Goal: Information Seeking & Learning: Learn about a topic

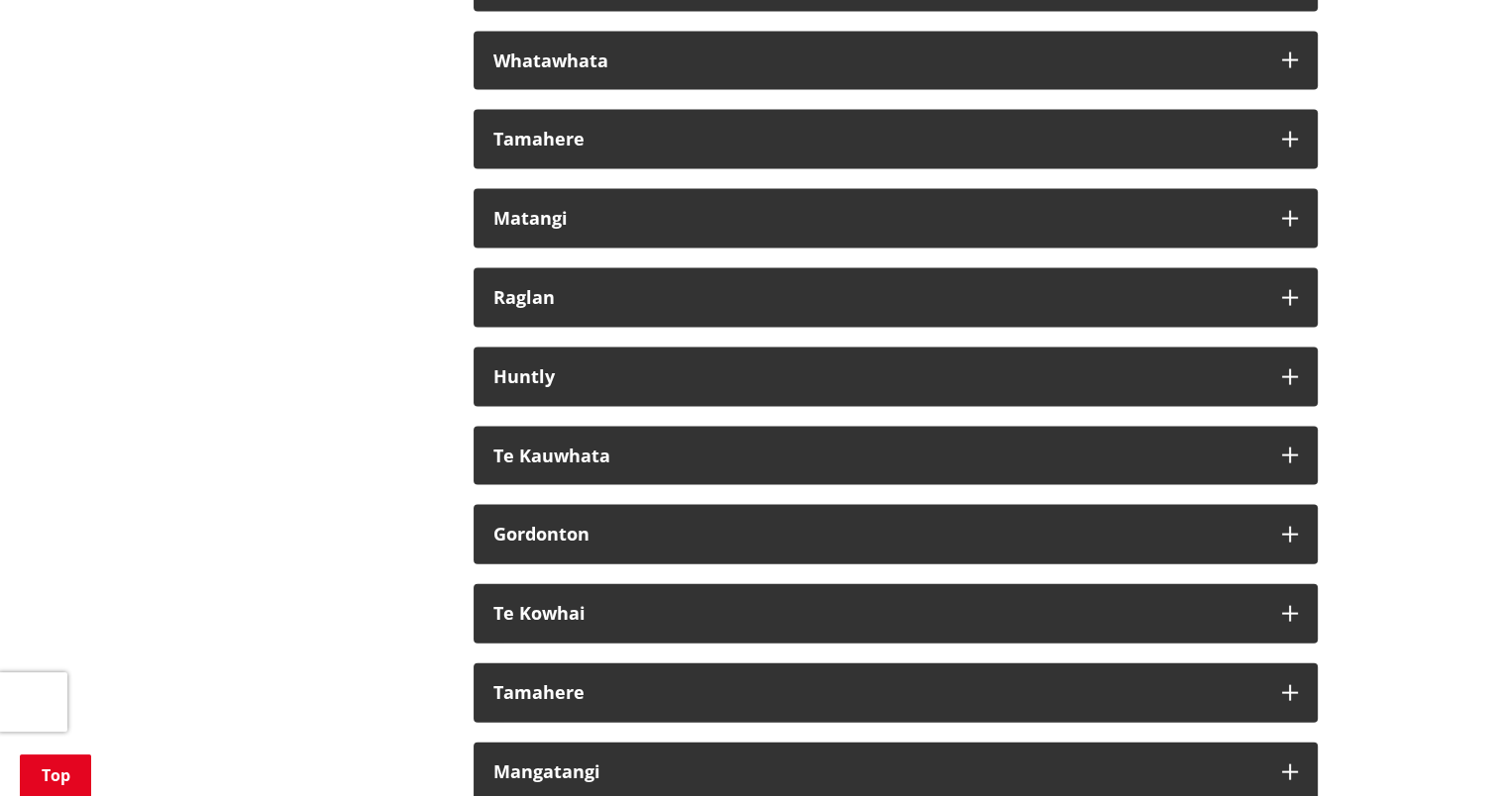
scroll to position [11131, 0]
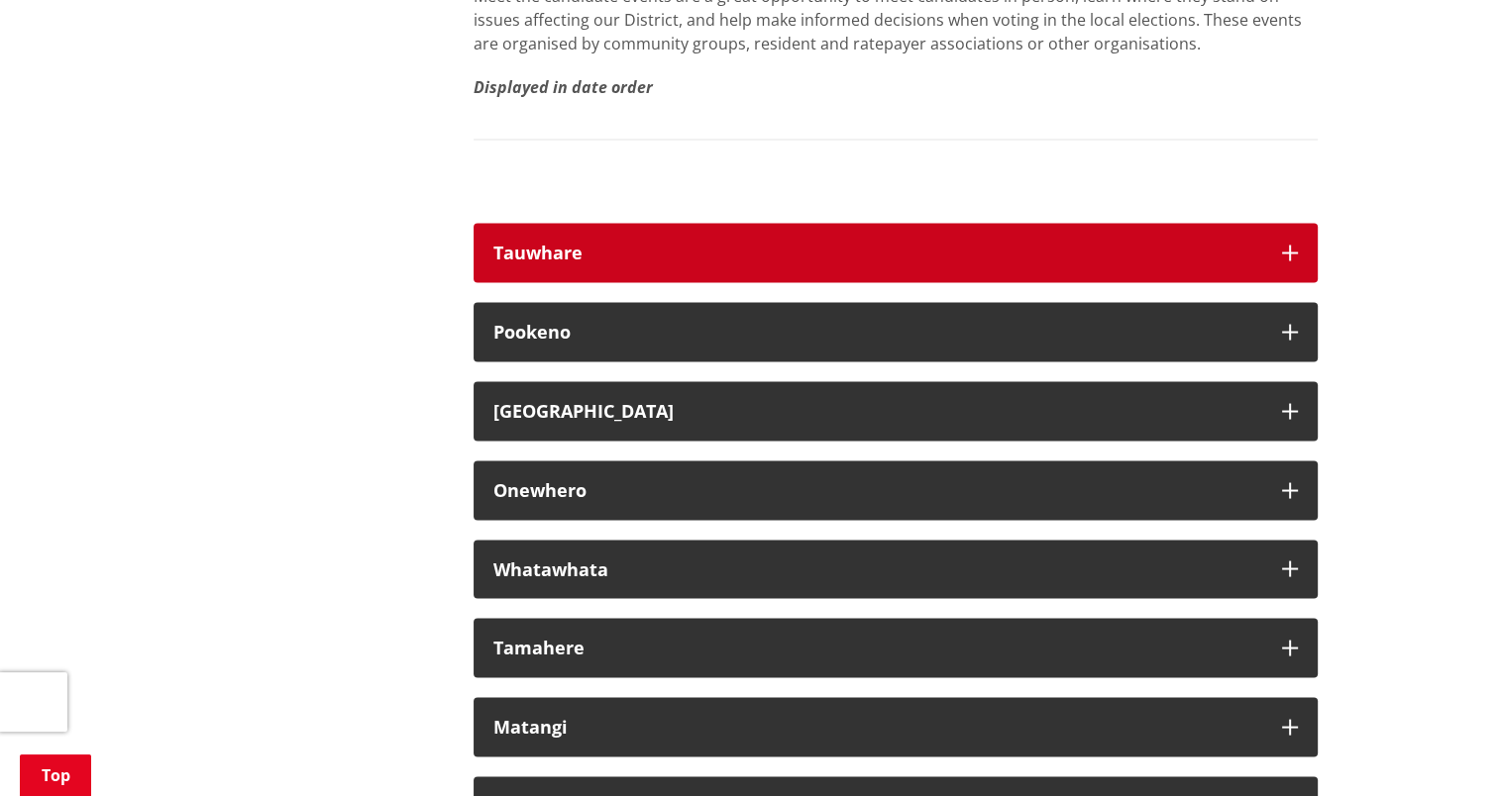
click at [1282, 260] on icon "button" at bounding box center [1290, 253] width 16 height 16
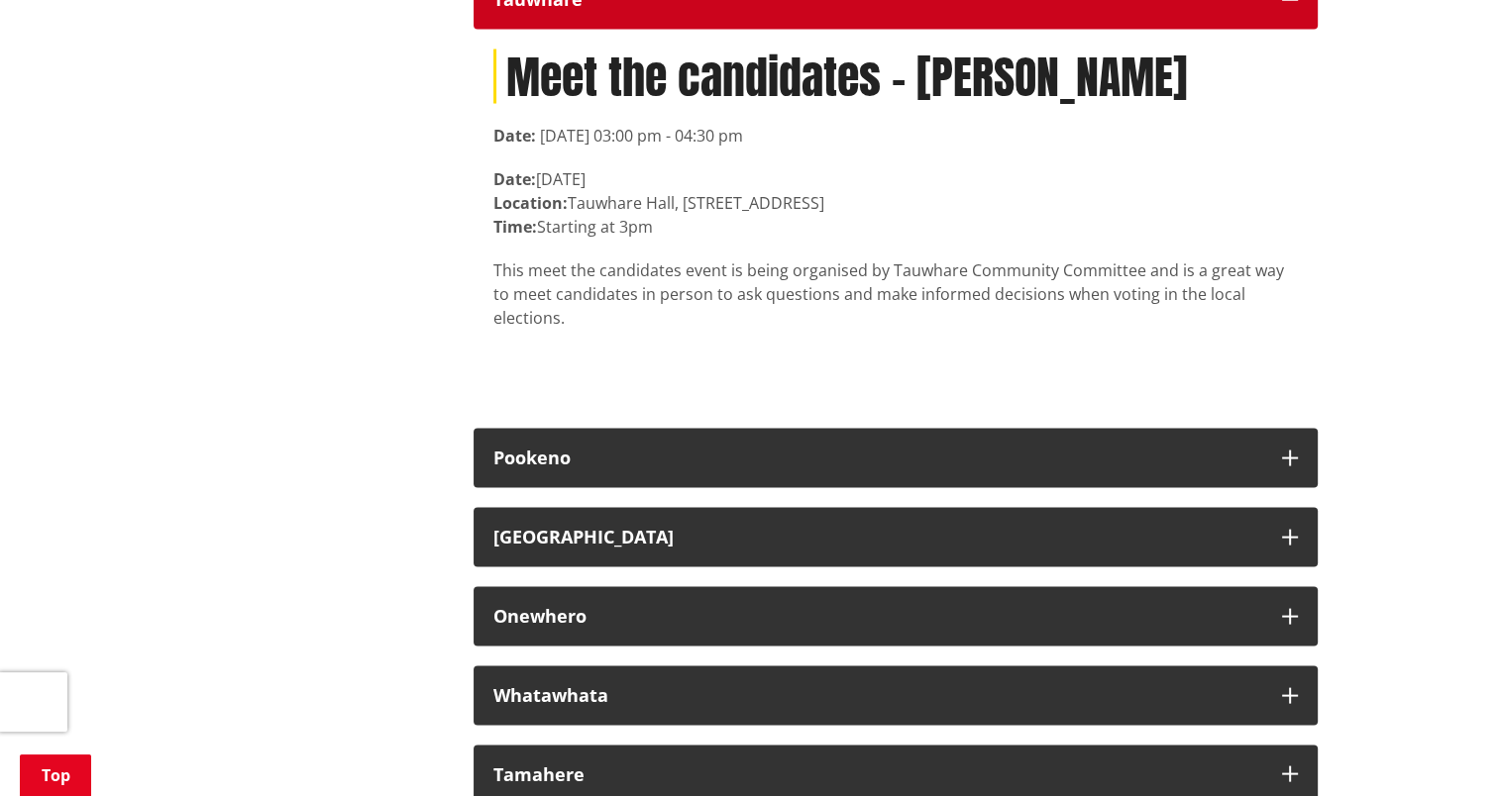
scroll to position [11428, 0]
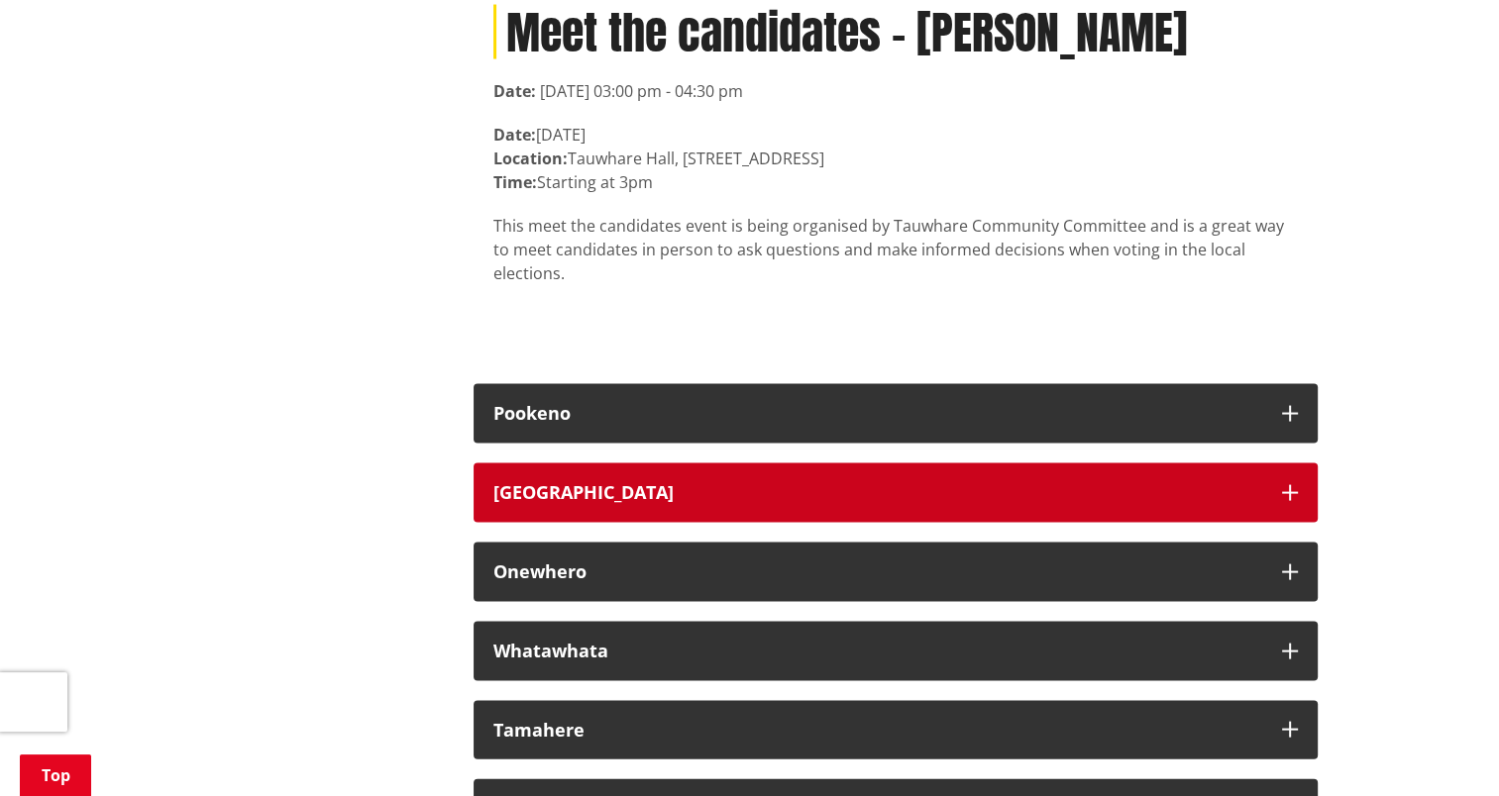
click at [1298, 509] on button "Tuakau" at bounding box center [895, 493] width 844 height 59
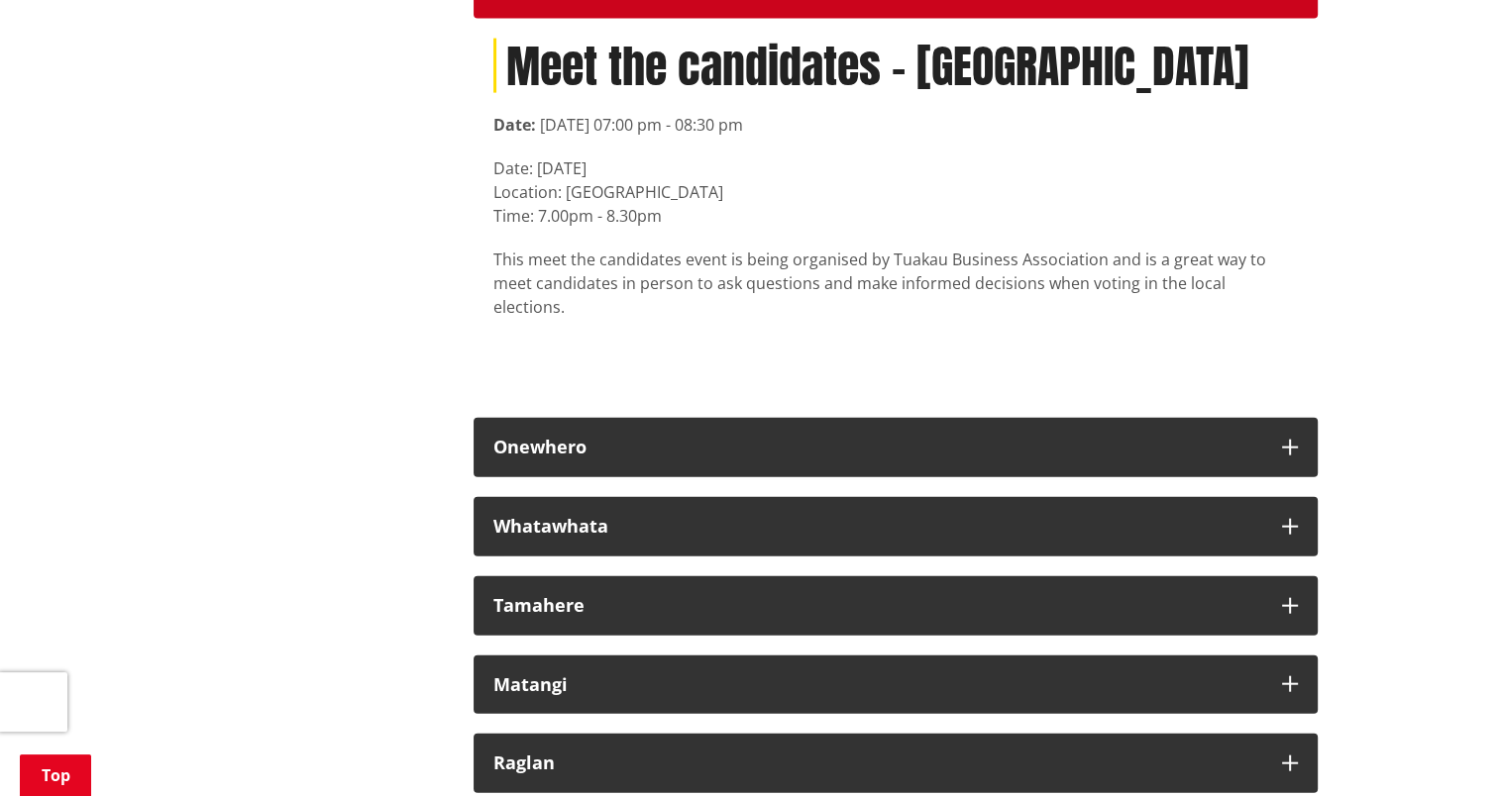
scroll to position [11977, 0]
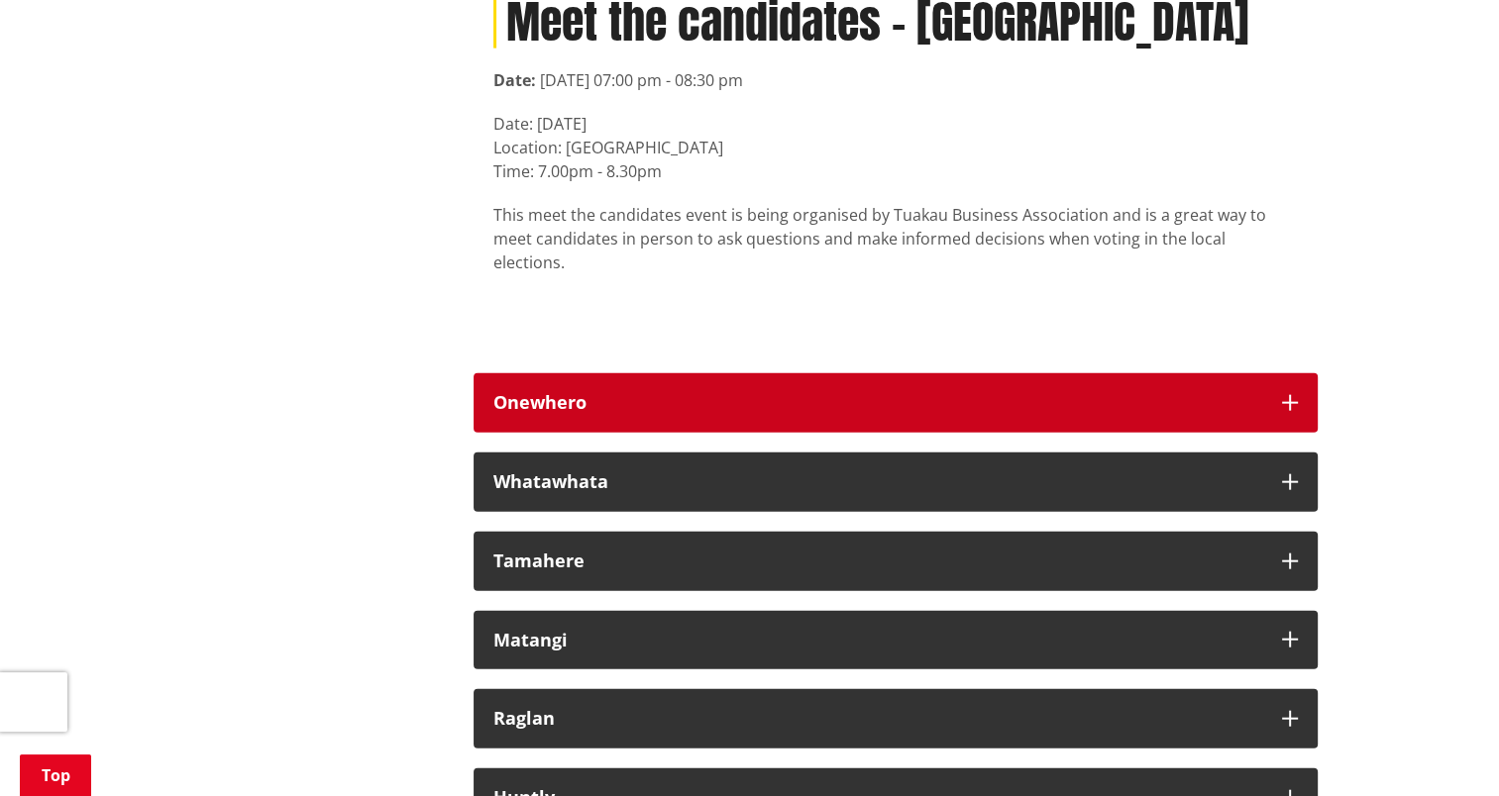
click at [816, 396] on div "Onewhero" at bounding box center [877, 403] width 769 height 20
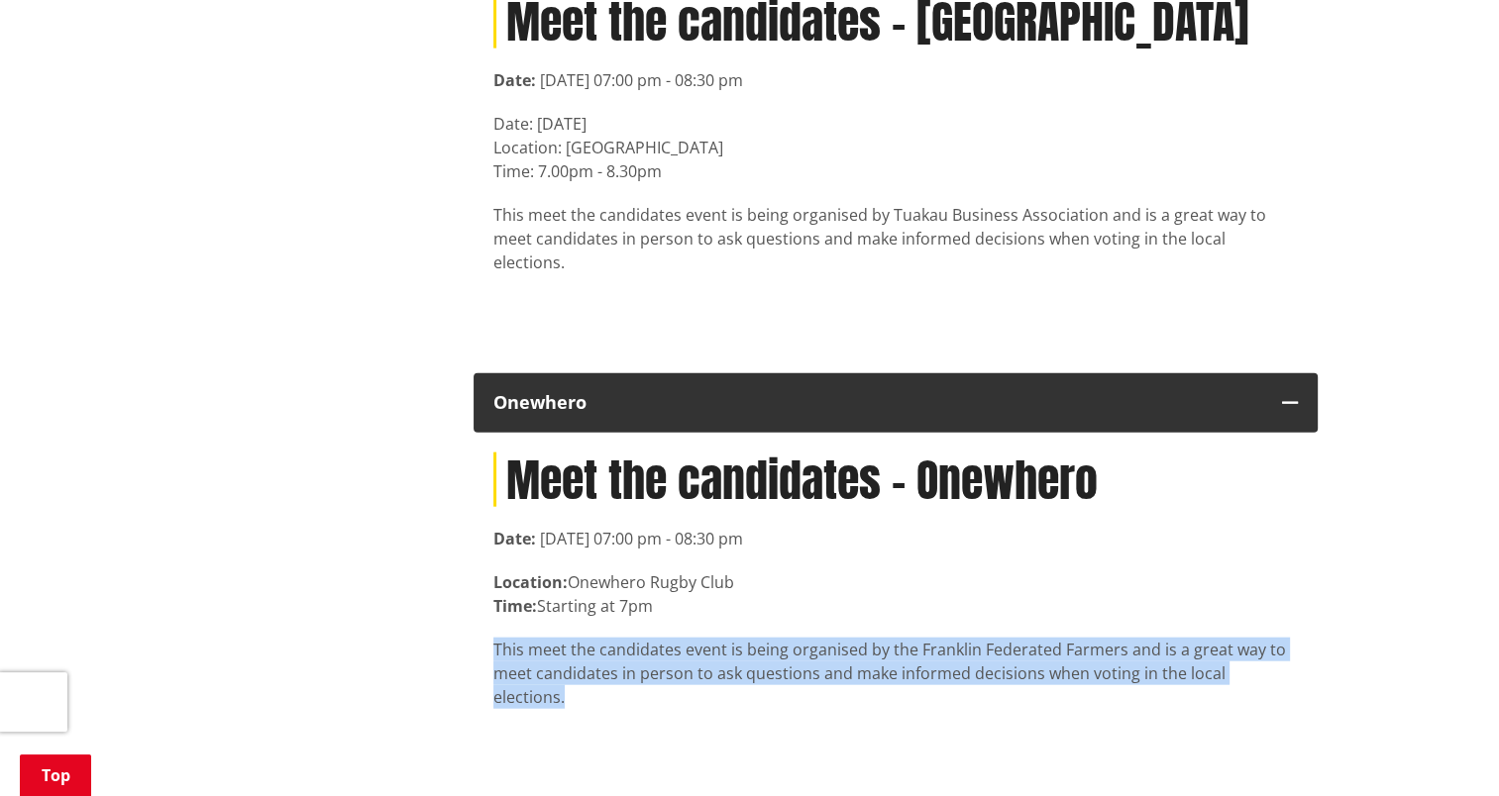
drag, startPoint x: 495, startPoint y: 655, endPoint x: 1315, endPoint y: 671, distance: 820.3
click at [1315, 671] on div "Meet the candidates - Onewhero Date: 4 September 2025, 07:00 pm - 08:30 pm Loca…" at bounding box center [895, 611] width 844 height 356
drag, startPoint x: 1315, startPoint y: 671, endPoint x: 1213, endPoint y: 662, distance: 102.4
copy p "This meet the candidates event is being organised by the Franklin Federated Far…"
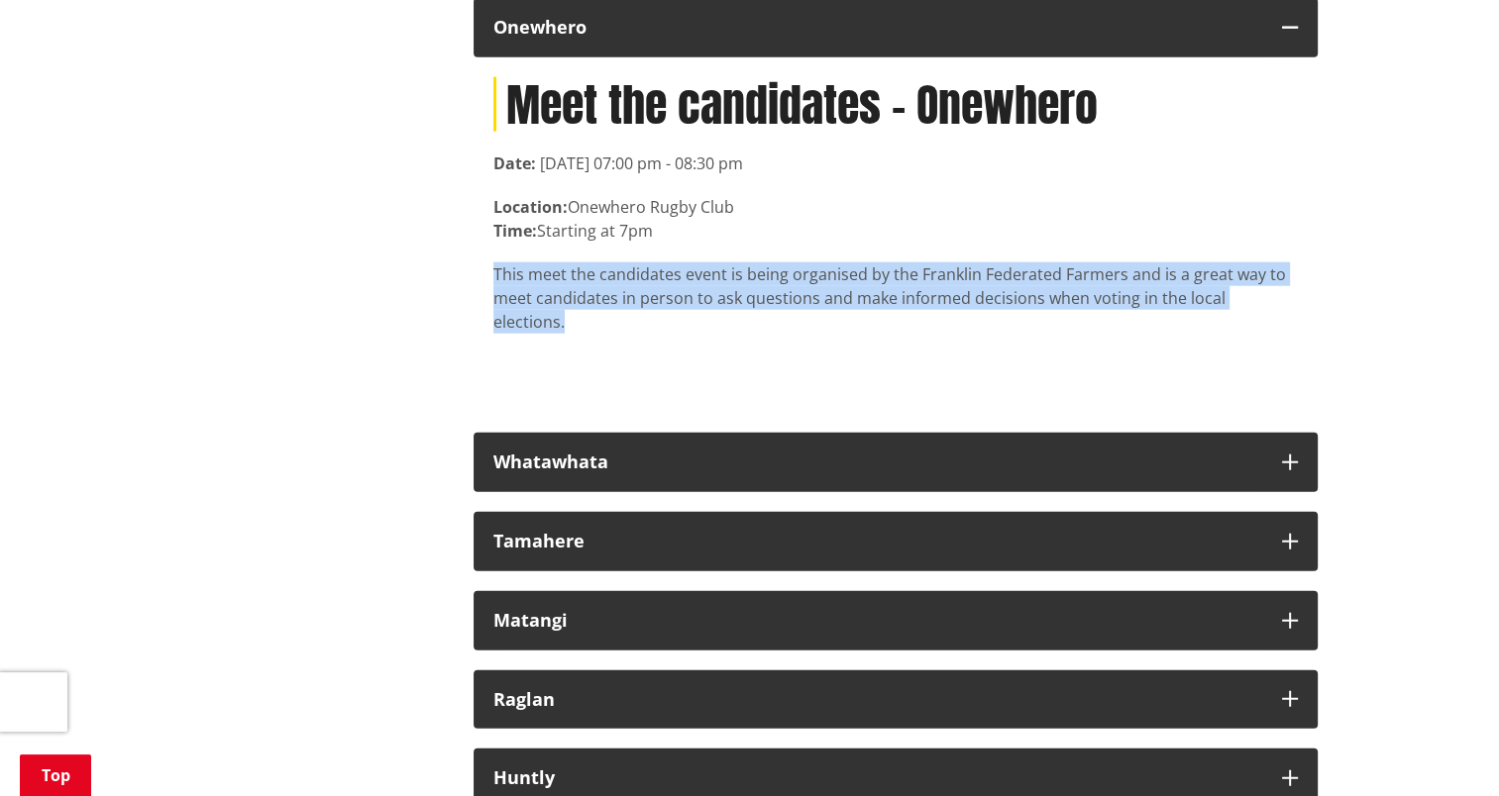
scroll to position [12306, 0]
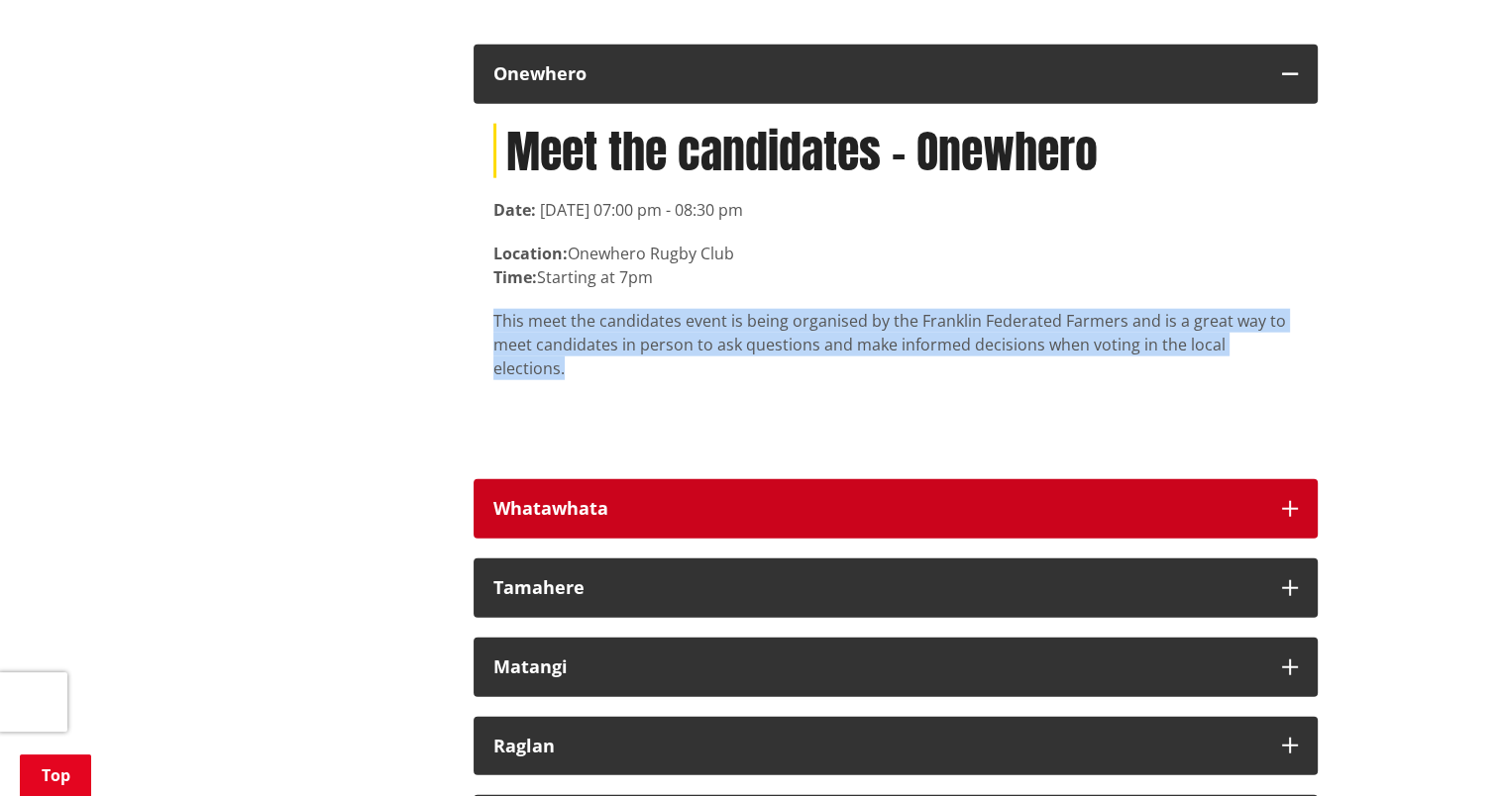
click at [661, 479] on button "Whatawhata" at bounding box center [895, 508] width 844 height 59
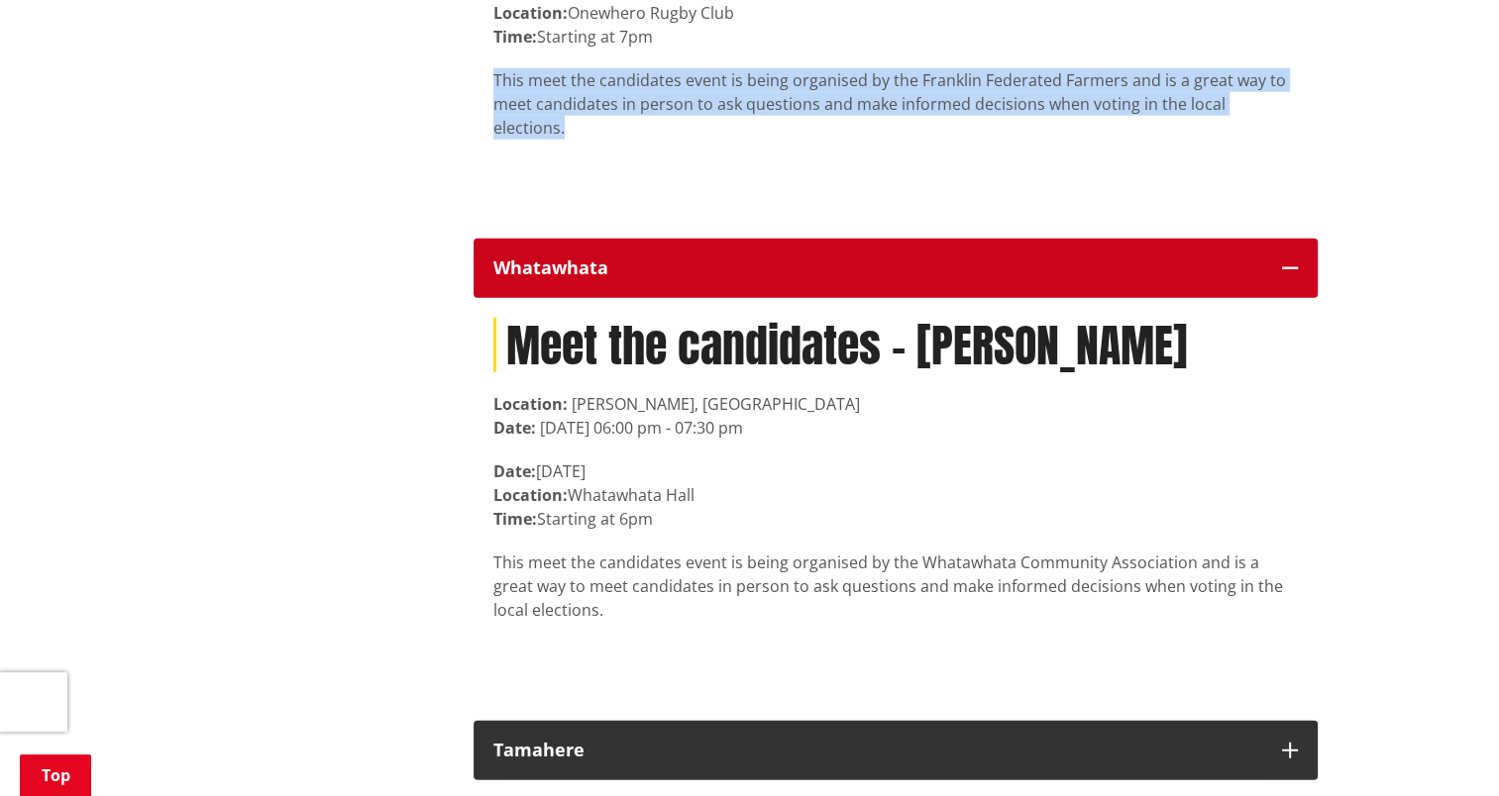
scroll to position [12819, 0]
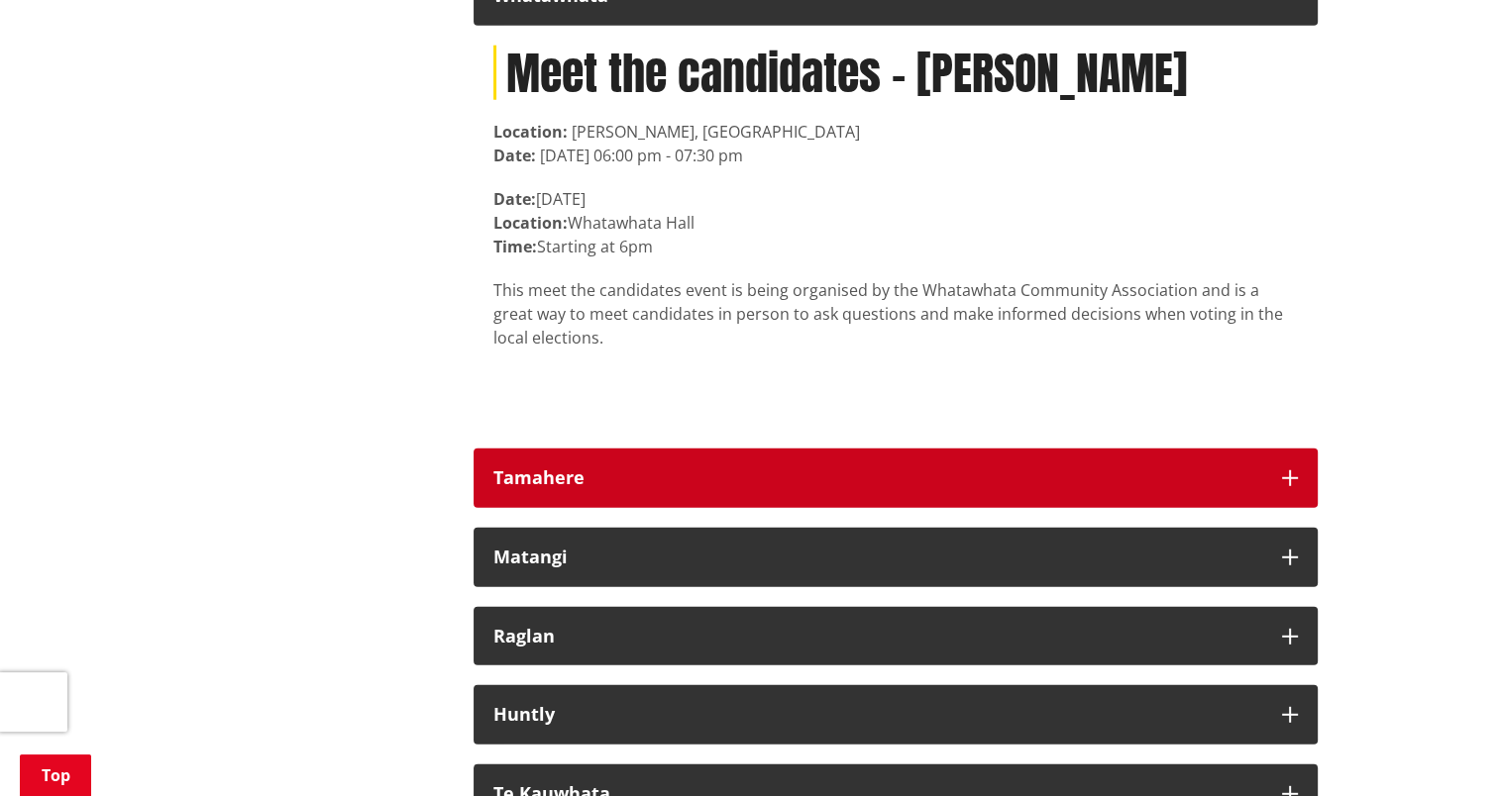
click at [693, 468] on div "Tamahere" at bounding box center [877, 478] width 769 height 20
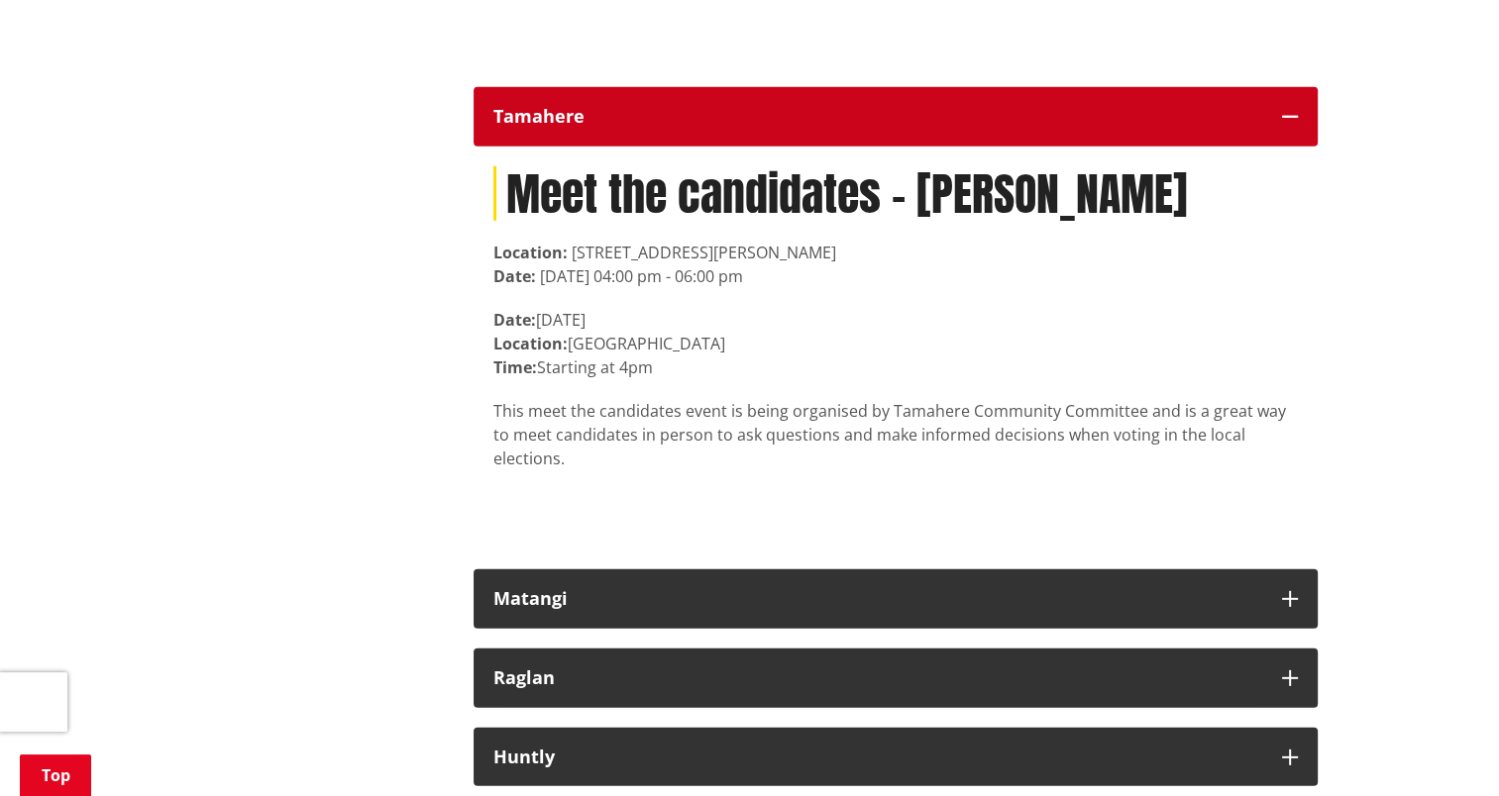
scroll to position [13295, 0]
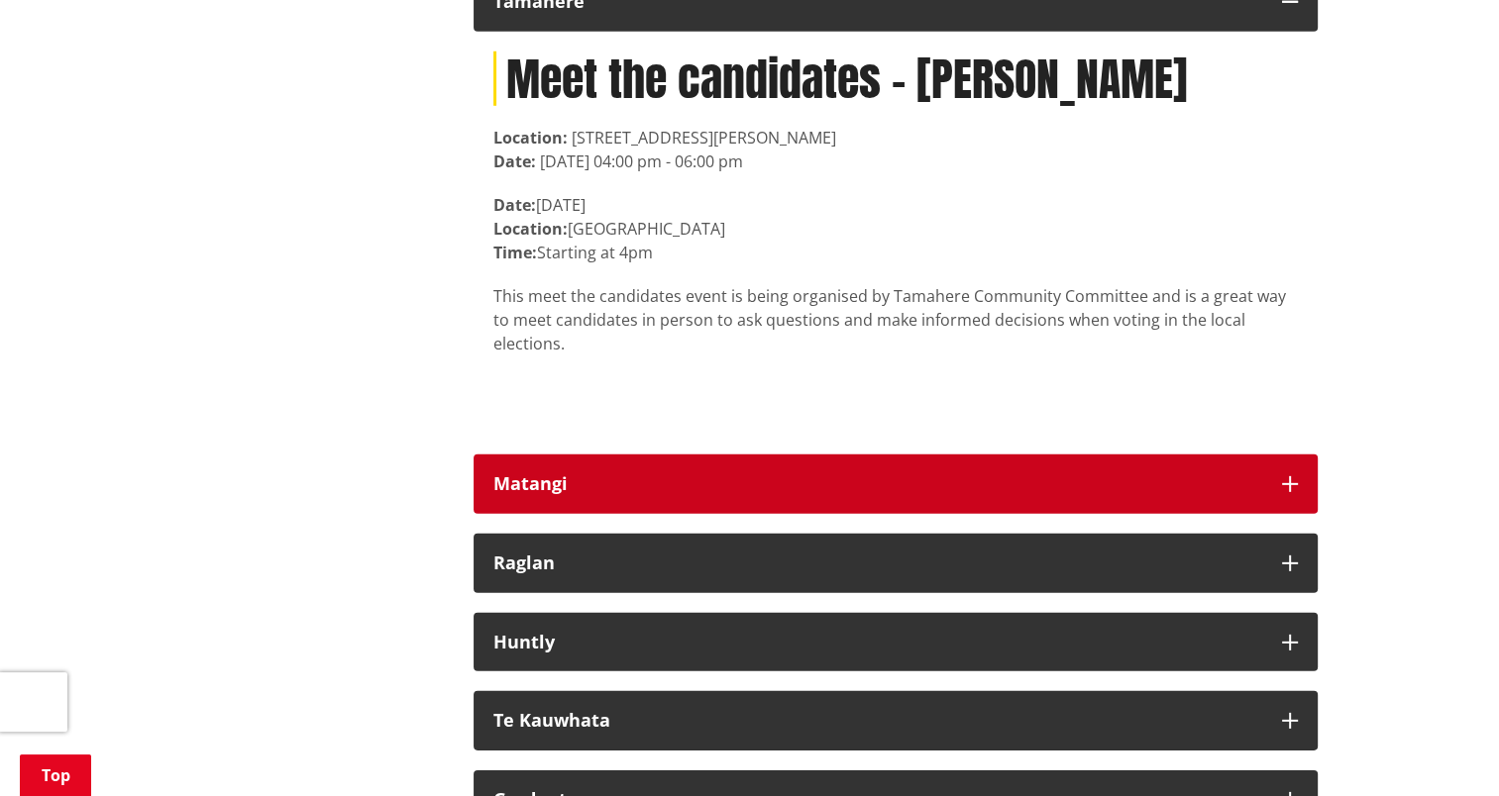
click at [611, 474] on div "Matangi" at bounding box center [877, 484] width 769 height 20
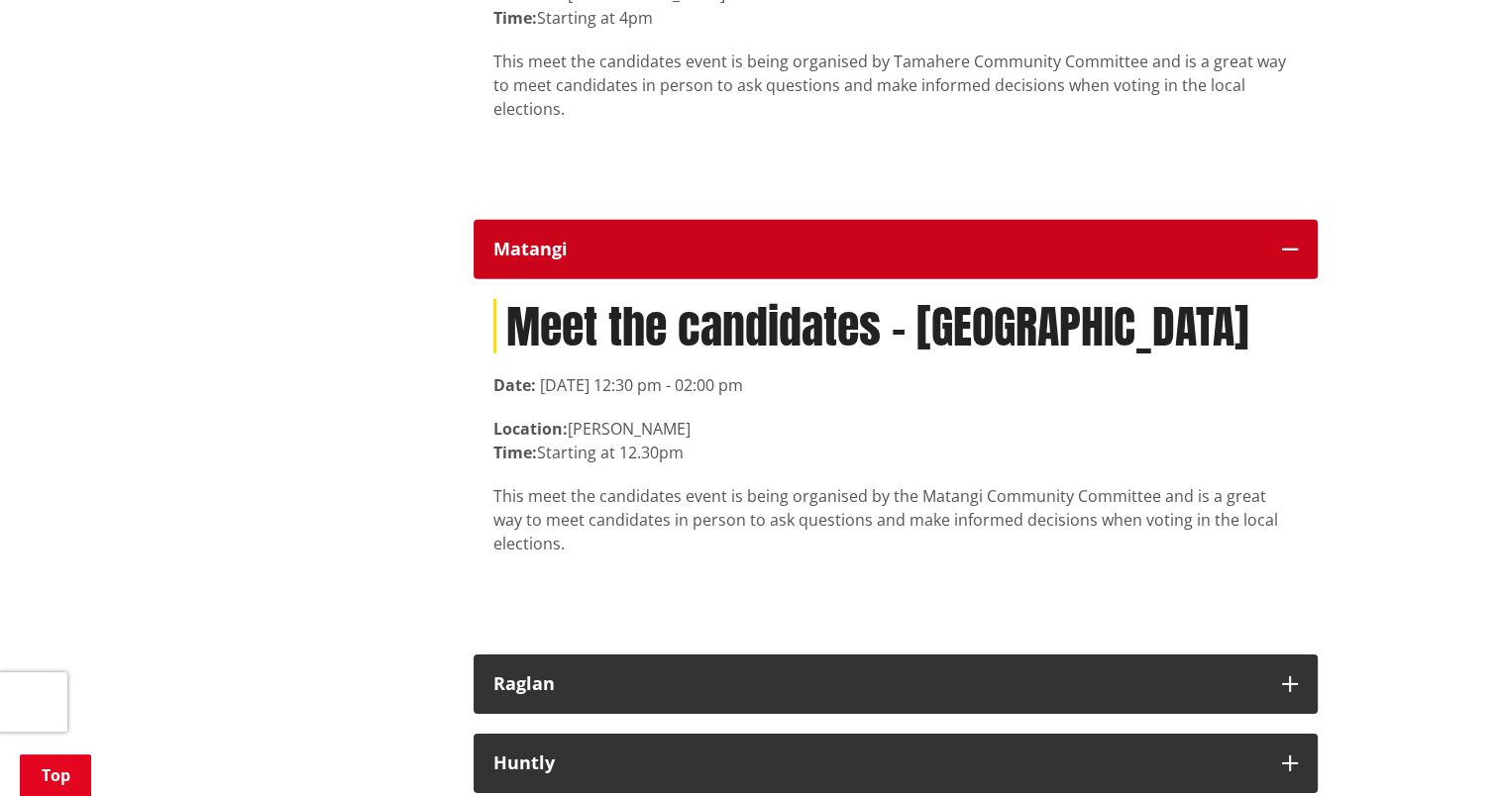
scroll to position [13665, 0]
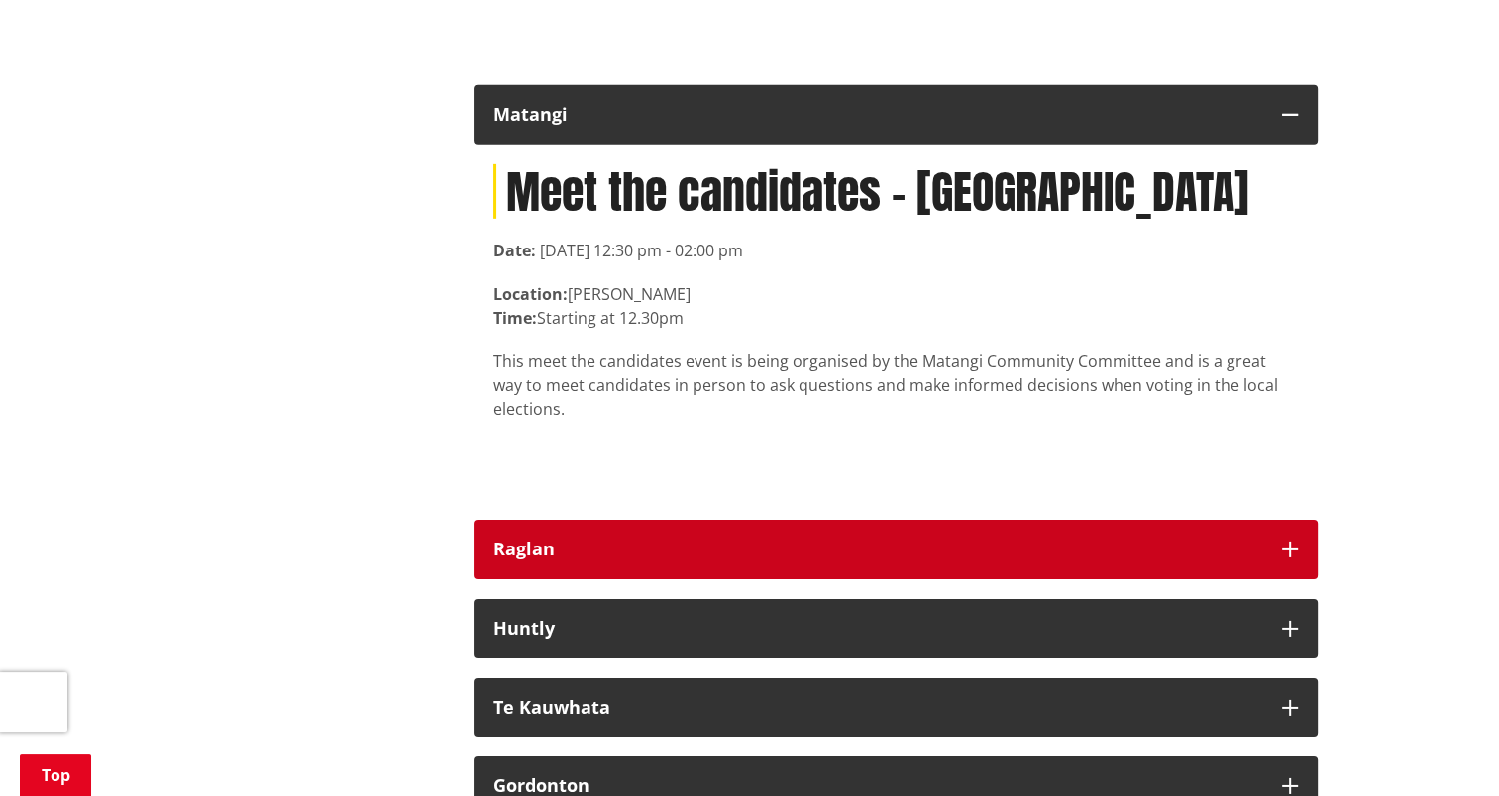
click at [610, 540] on div "Raglan" at bounding box center [877, 550] width 769 height 20
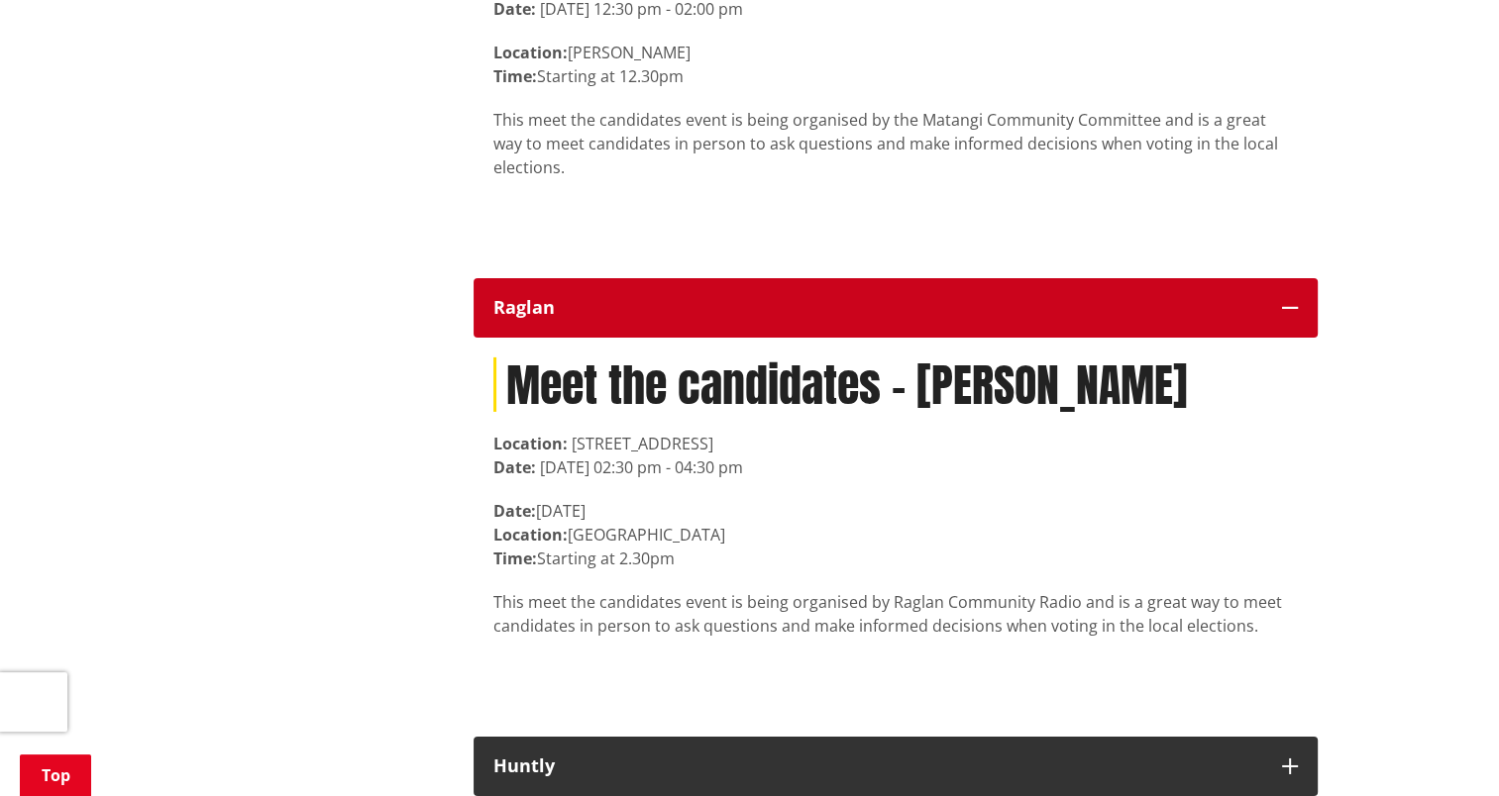
scroll to position [14182, 0]
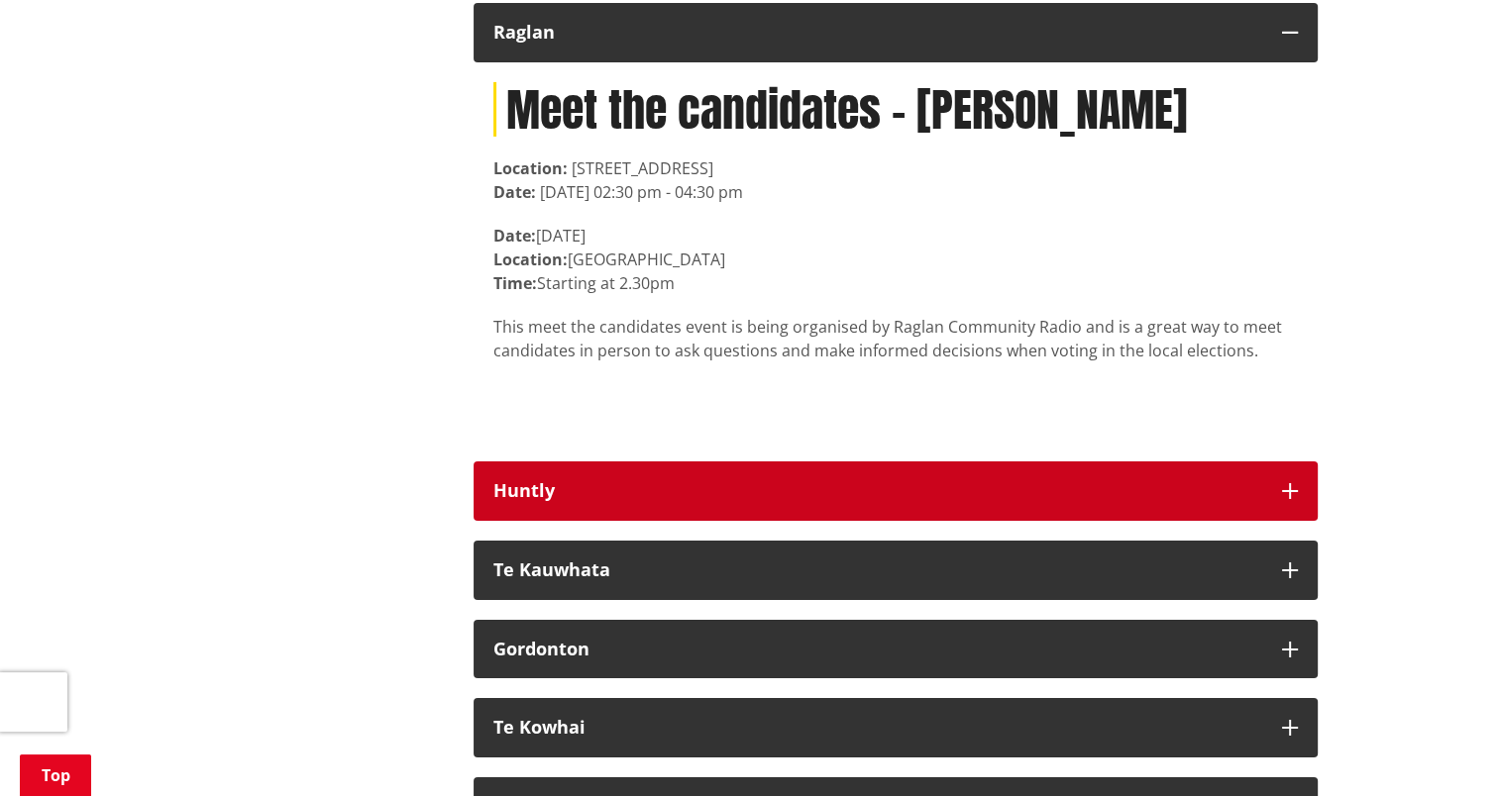
click at [558, 481] on div "Huntly" at bounding box center [877, 491] width 769 height 20
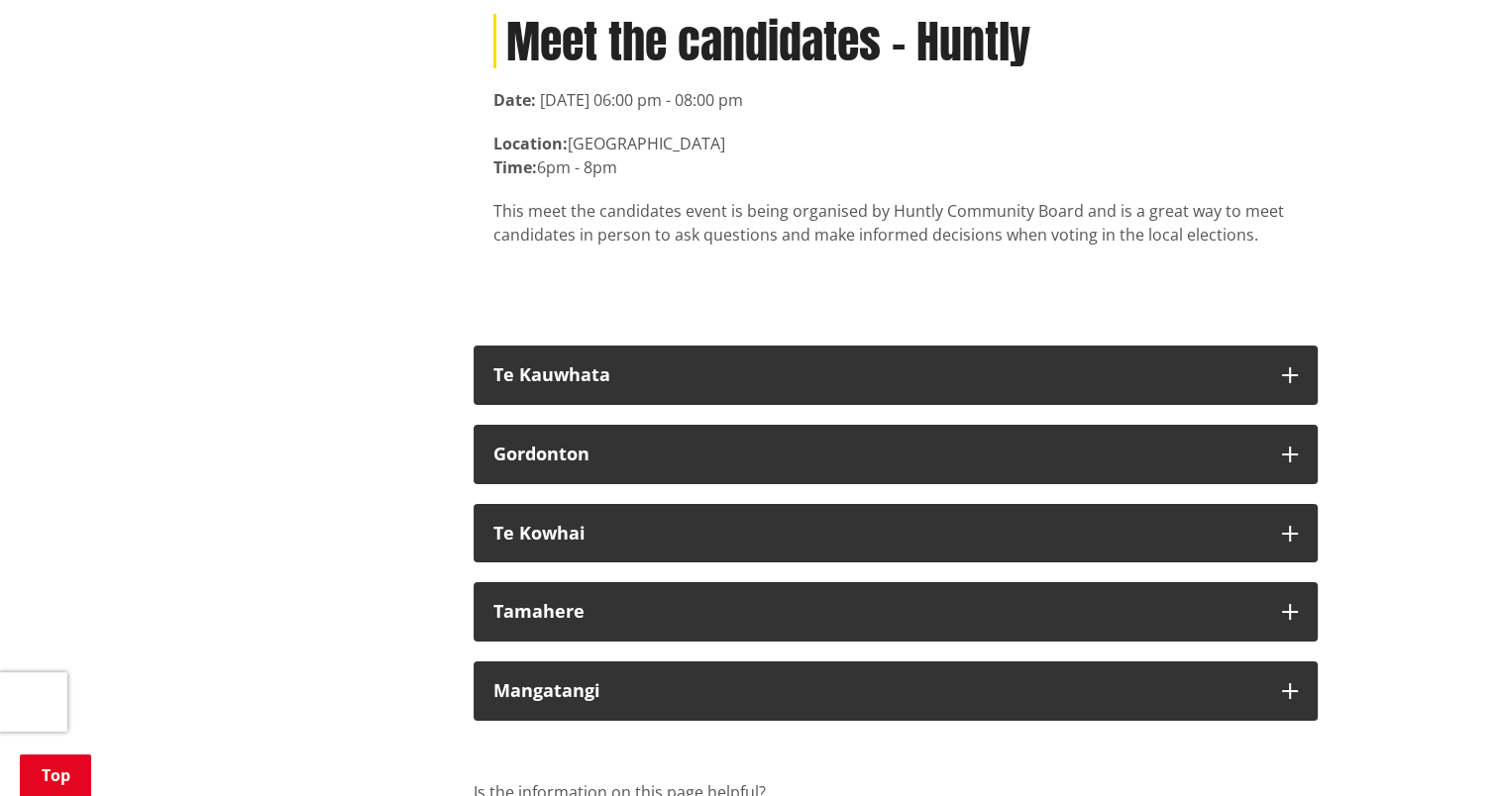
scroll to position [14778, 0]
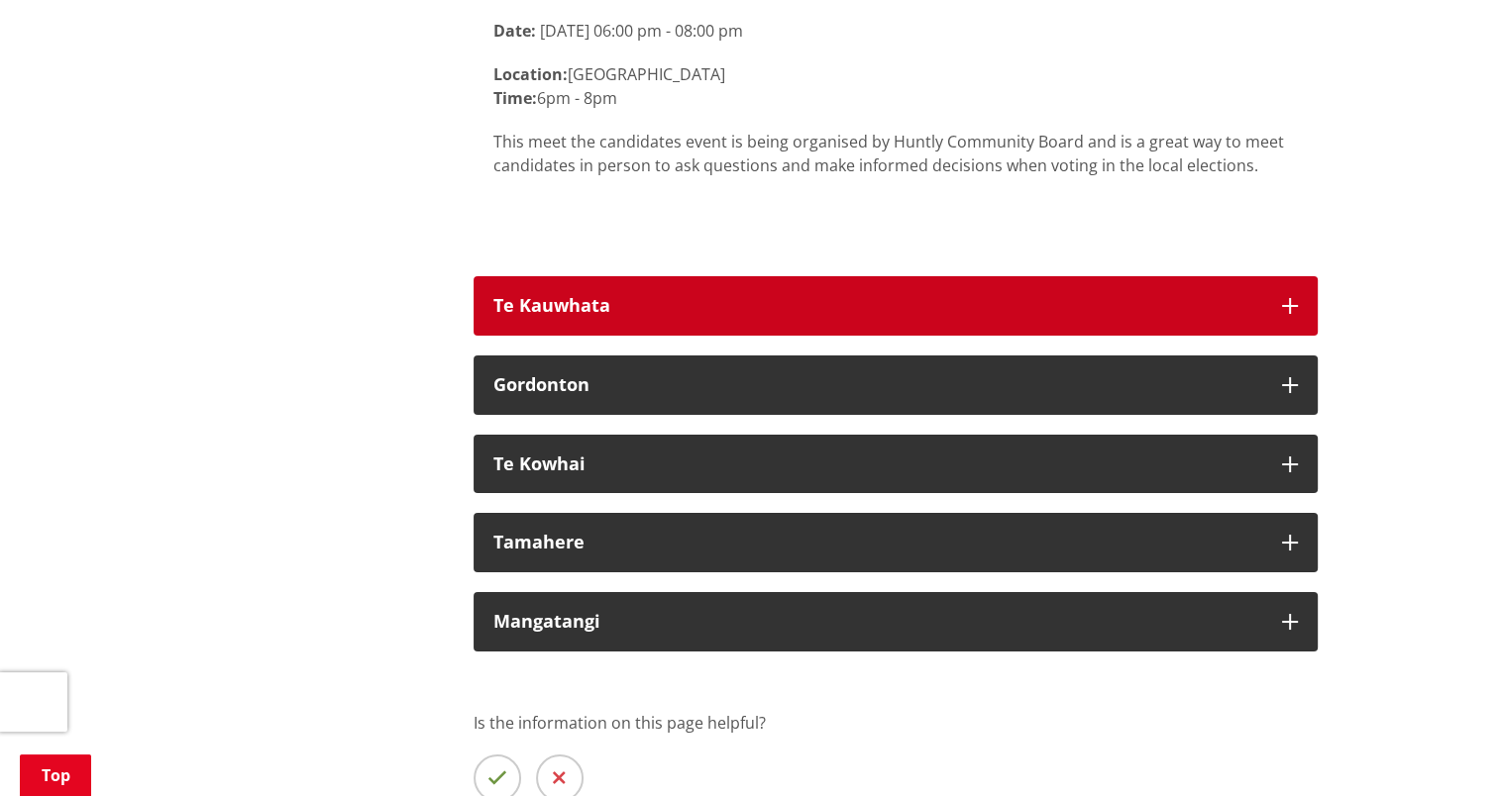
click at [670, 296] on div "Te Kauwhata" at bounding box center [877, 306] width 769 height 20
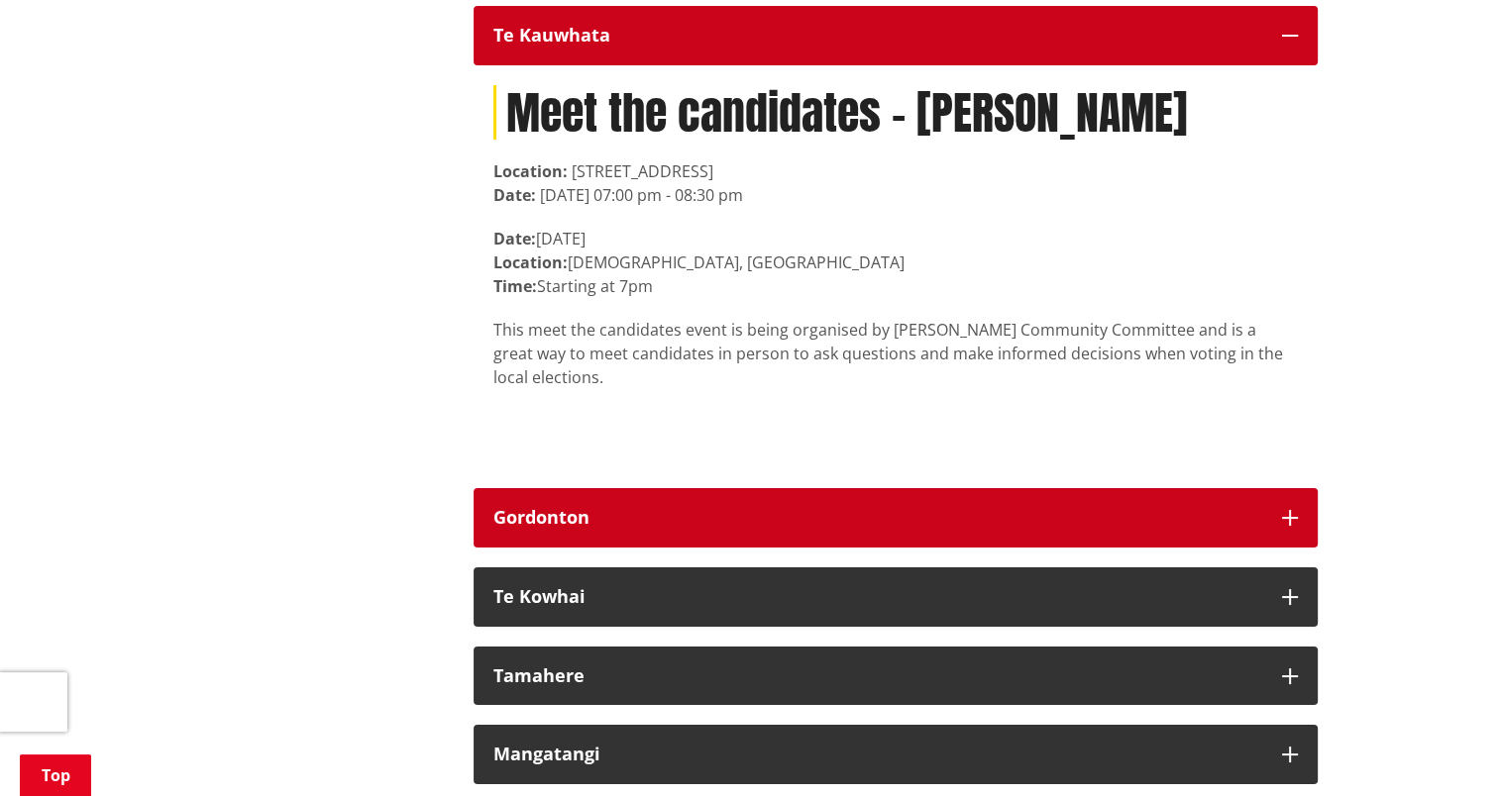
scroll to position [15103, 0]
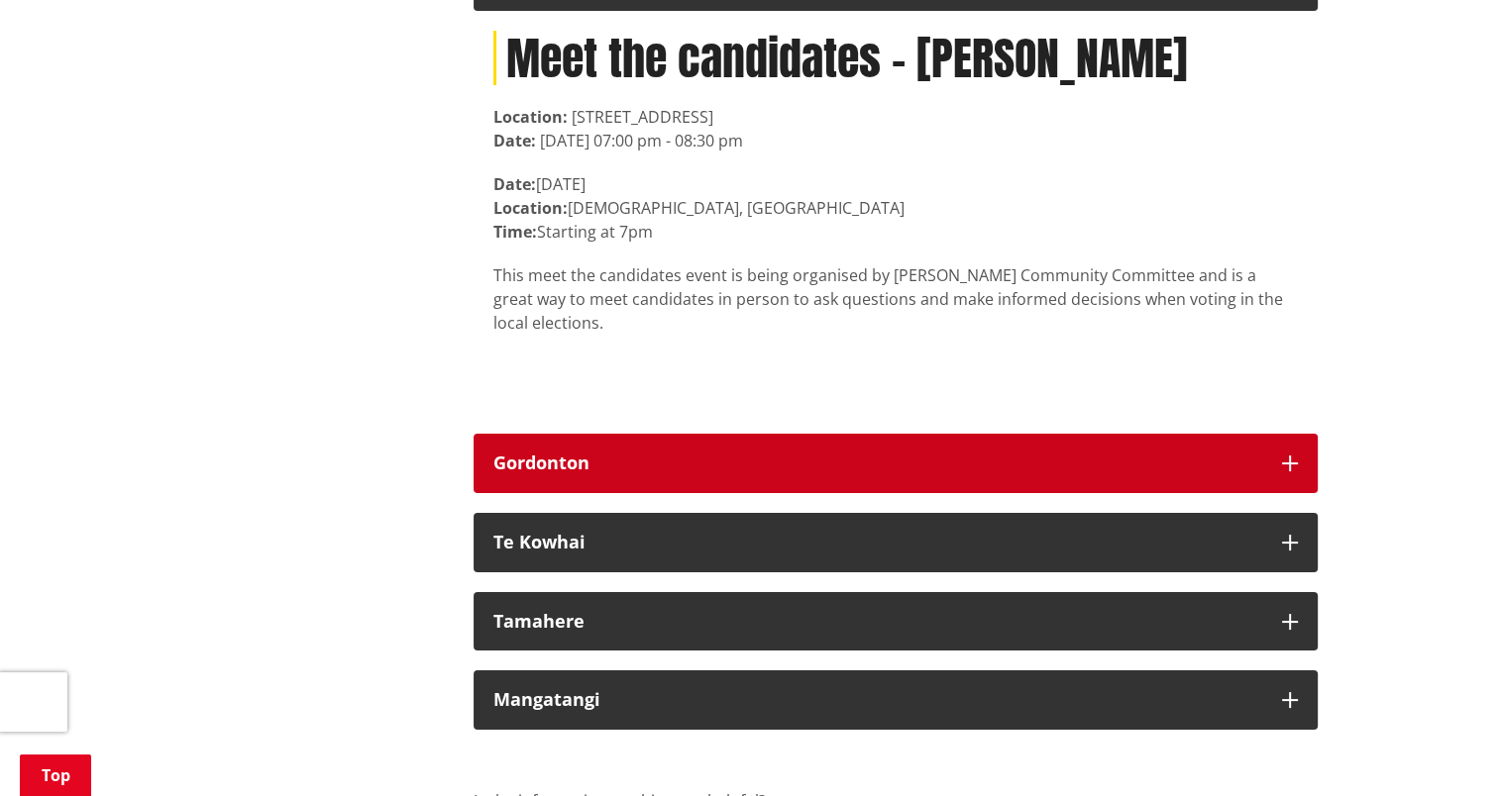
click at [646, 454] on div "Gordonton" at bounding box center [877, 464] width 769 height 20
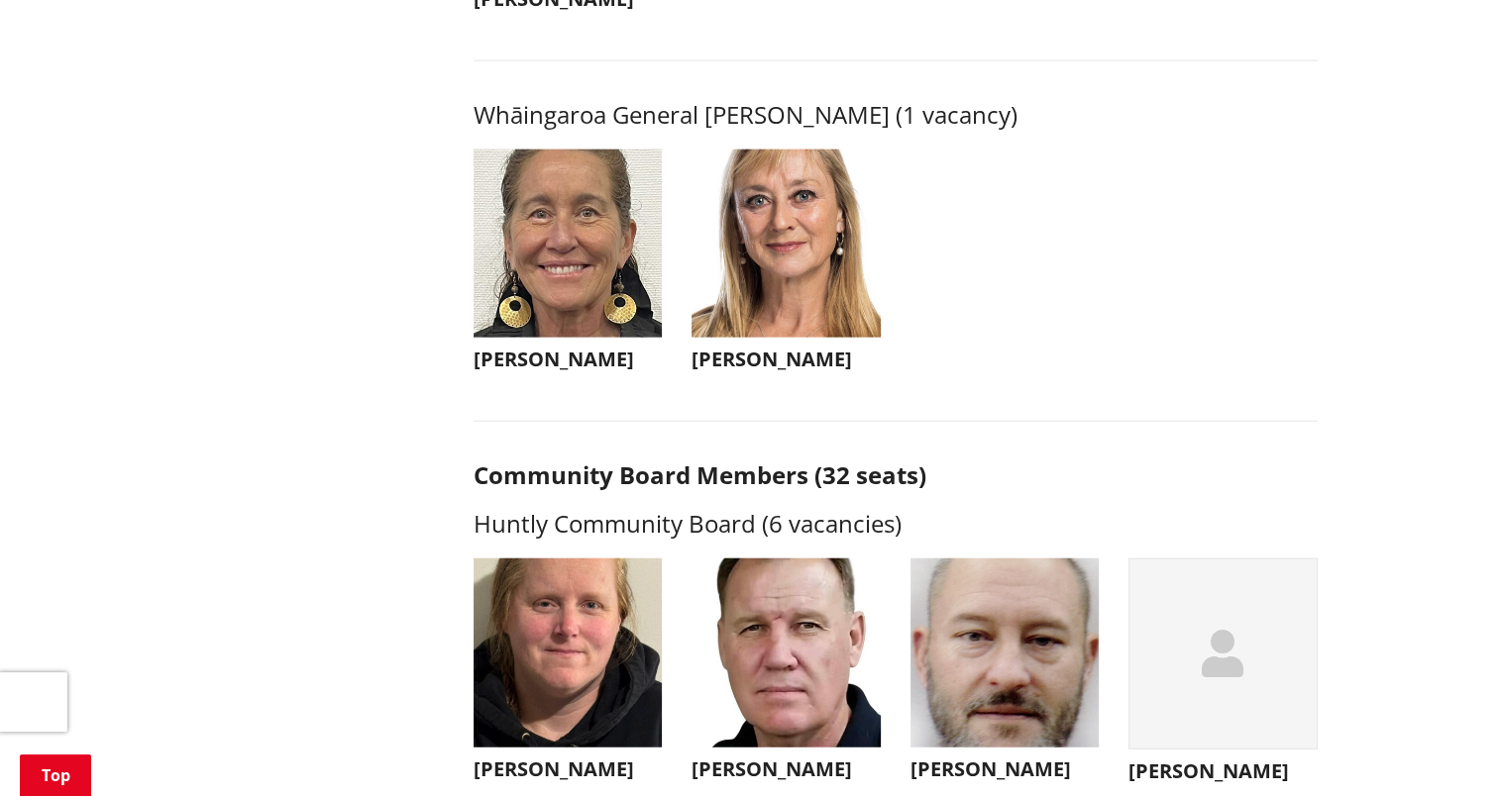
scroll to position [0, 0]
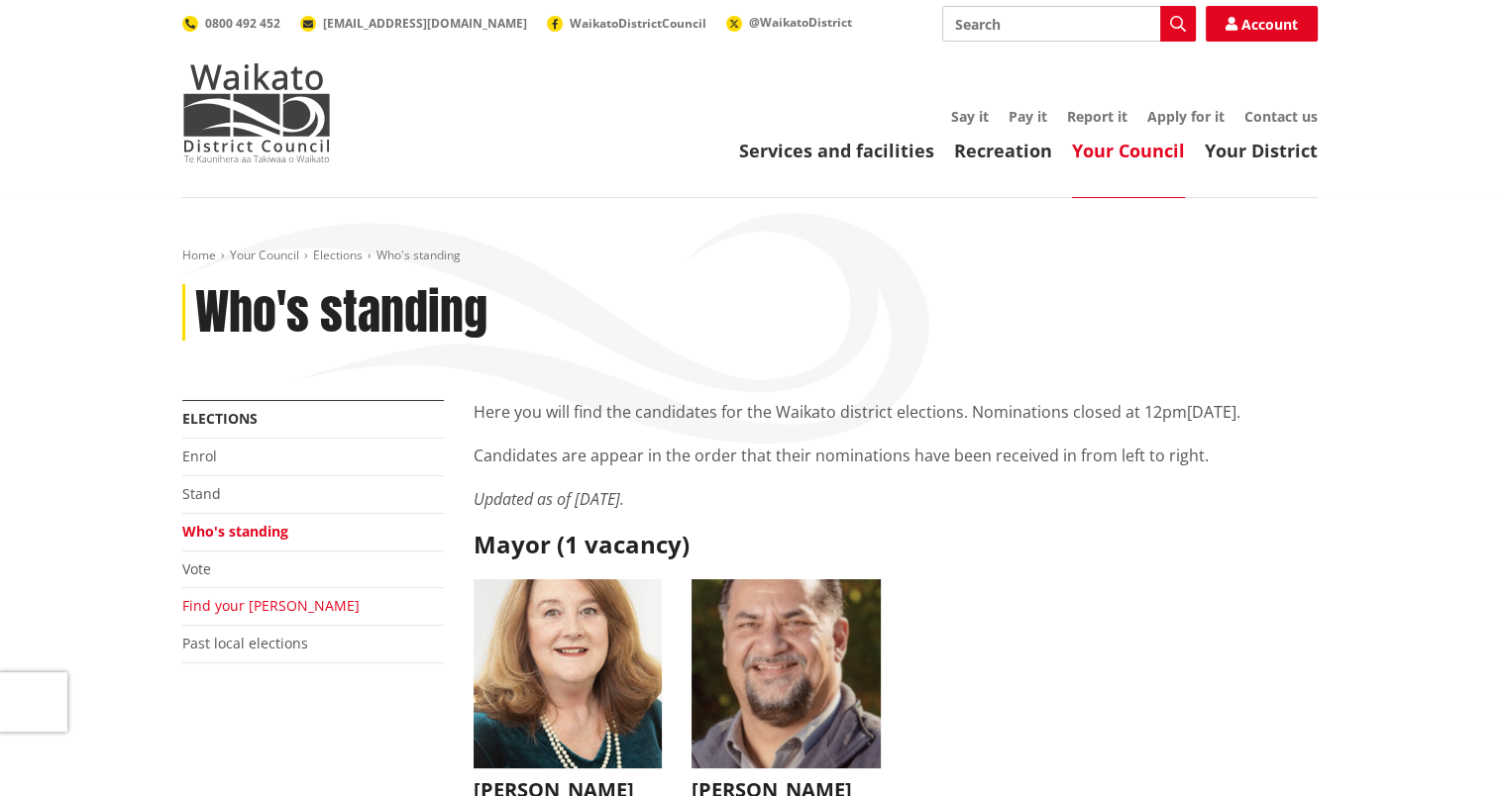
click at [220, 610] on link "Find your ward" at bounding box center [270, 605] width 177 height 19
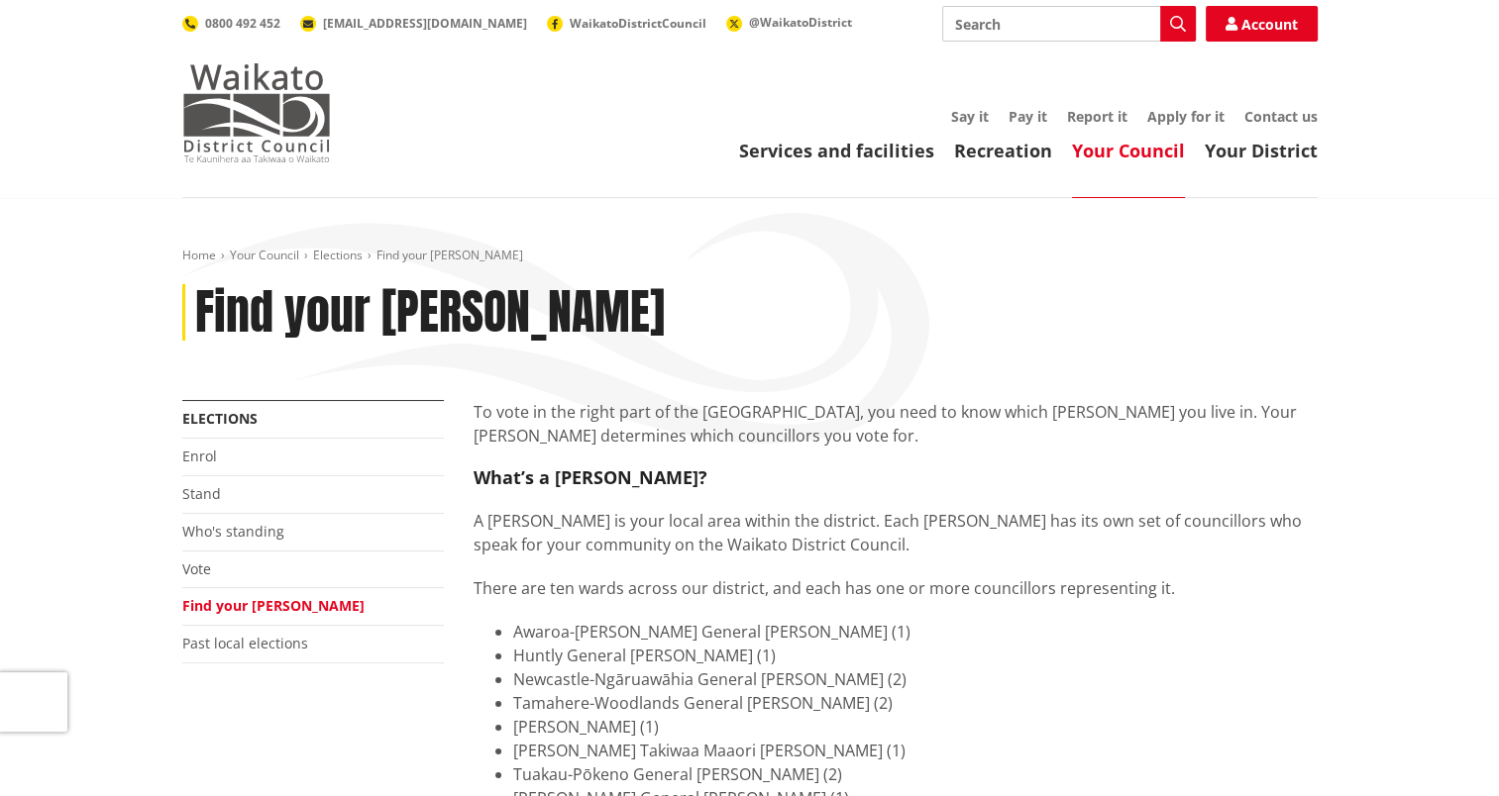
click at [282, 103] on img at bounding box center [256, 112] width 149 height 99
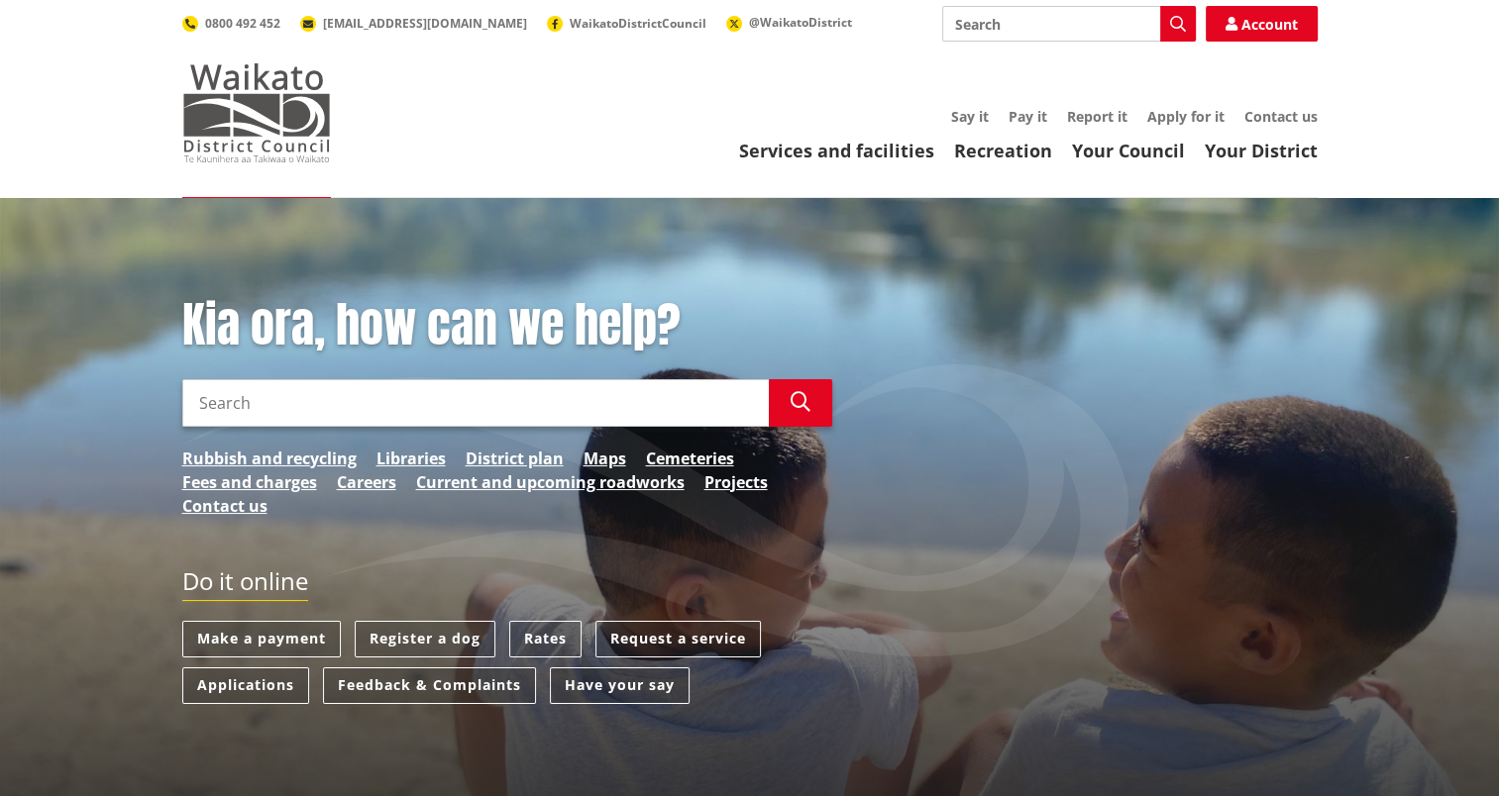
click at [206, 115] on img at bounding box center [256, 112] width 149 height 99
